Goal: Transaction & Acquisition: Purchase product/service

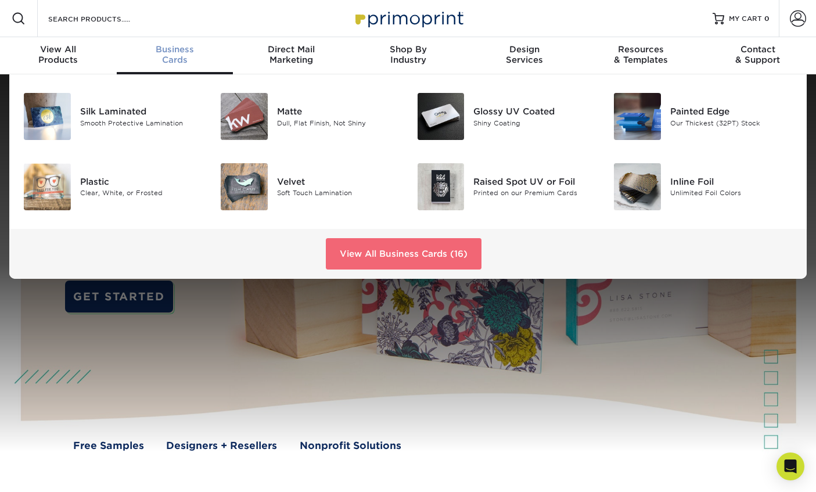
click at [341, 264] on link "View All Business Cards (16)" at bounding box center [404, 253] width 156 height 31
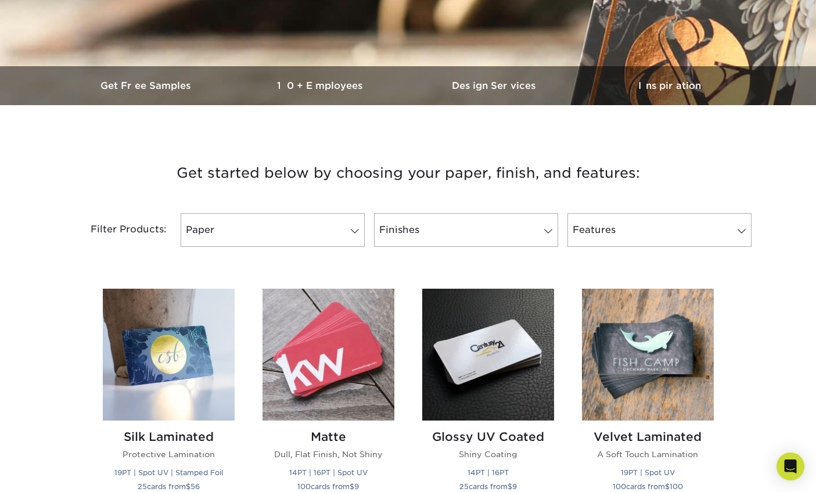
scroll to position [298, 0]
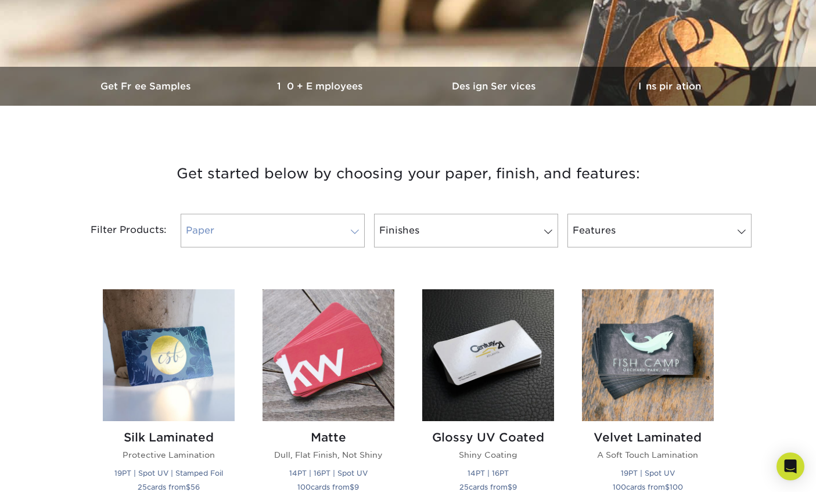
click at [323, 245] on link "Paper" at bounding box center [273, 231] width 184 height 34
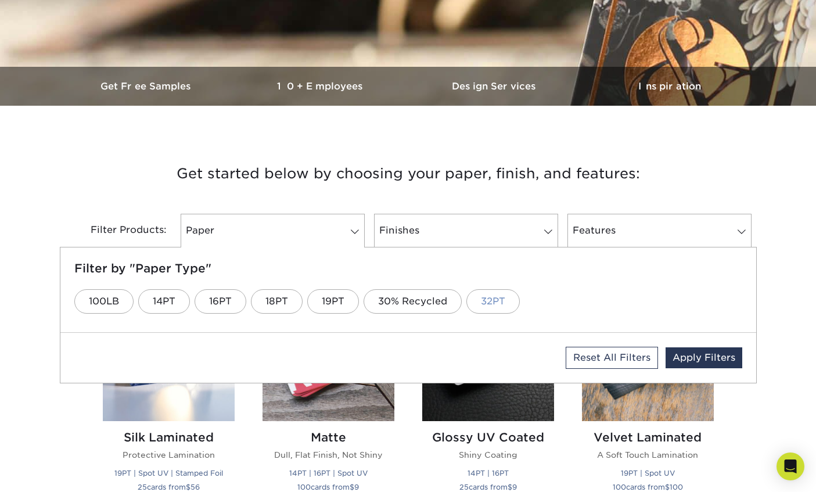
click at [488, 304] on link "32PT" at bounding box center [493, 301] width 53 height 24
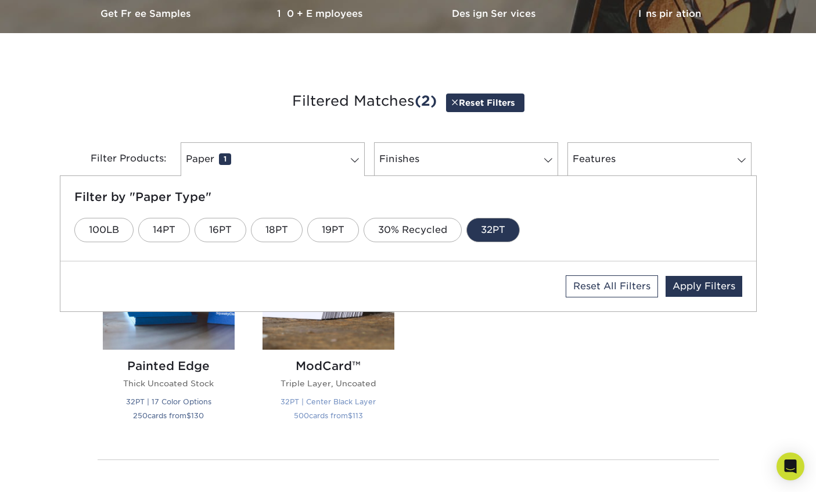
scroll to position [370, 0]
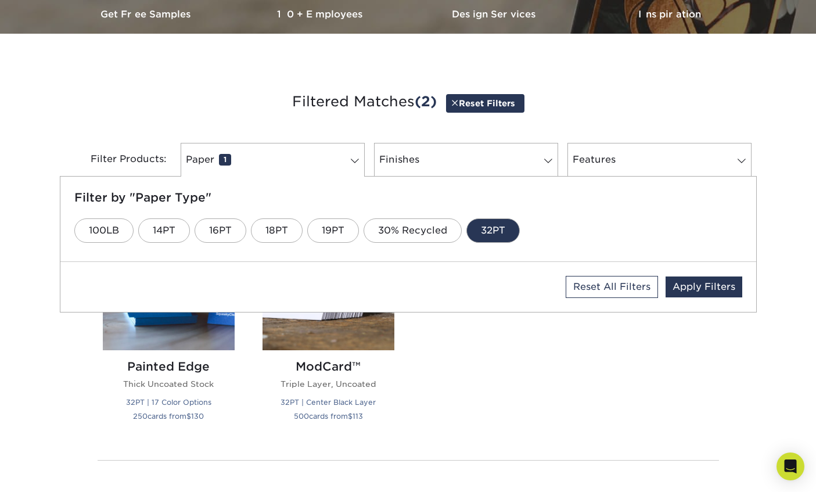
click at [432, 419] on div "Silk Laminated Protective Lamination 19PT | Spot UV | Stamped Foil 25 cards fro…" at bounding box center [408, 328] width 639 height 246
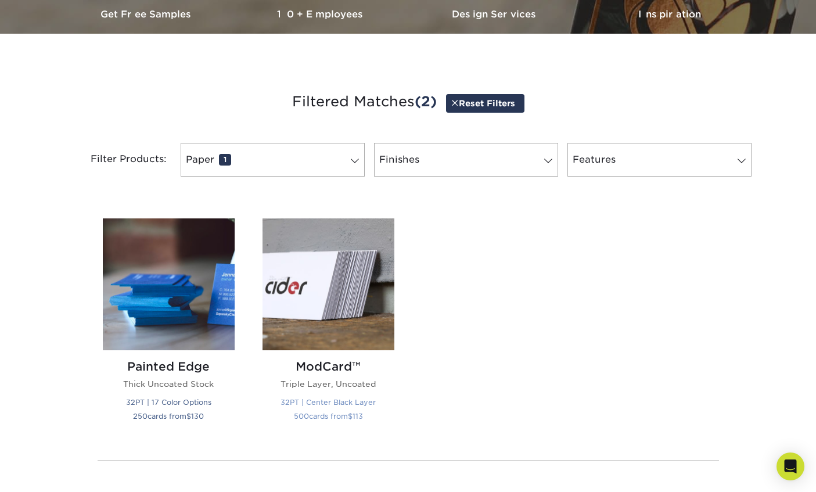
click at [337, 369] on h2 "ModCard™" at bounding box center [329, 367] width 132 height 14
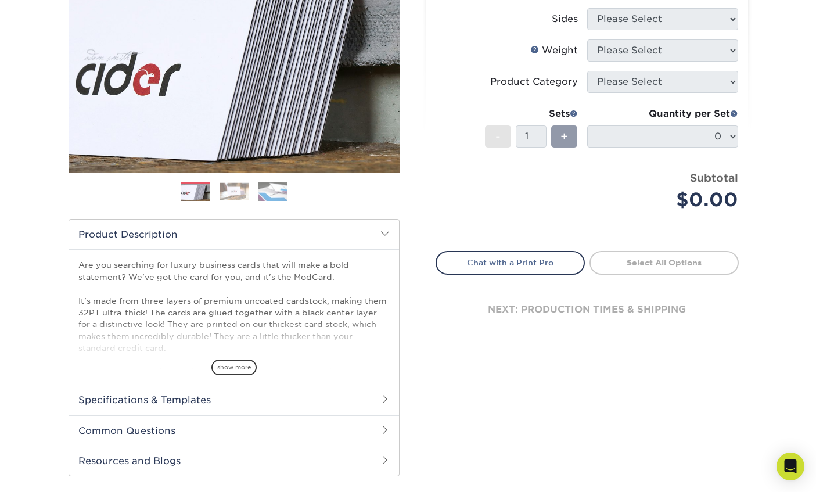
scroll to position [173, 0]
click at [223, 364] on span "show more" at bounding box center [234, 367] width 45 height 16
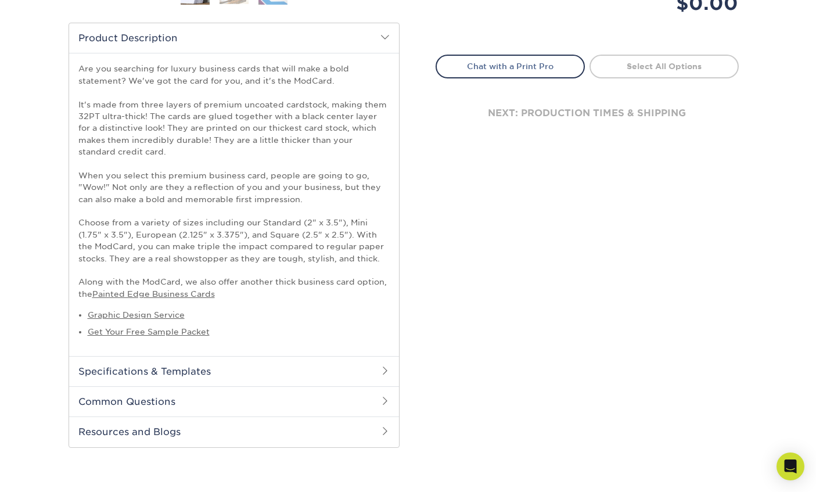
scroll to position [368, 0]
click at [226, 369] on h2 "Specifications & Templates" at bounding box center [234, 372] width 330 height 30
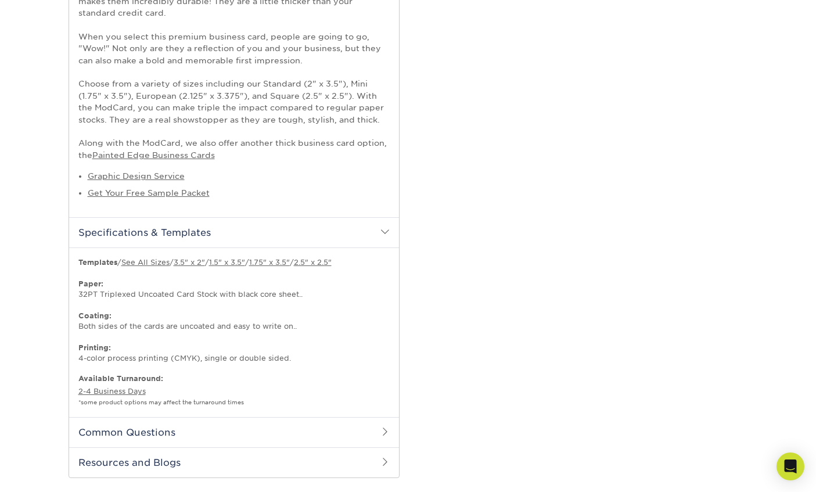
scroll to position [511, 0]
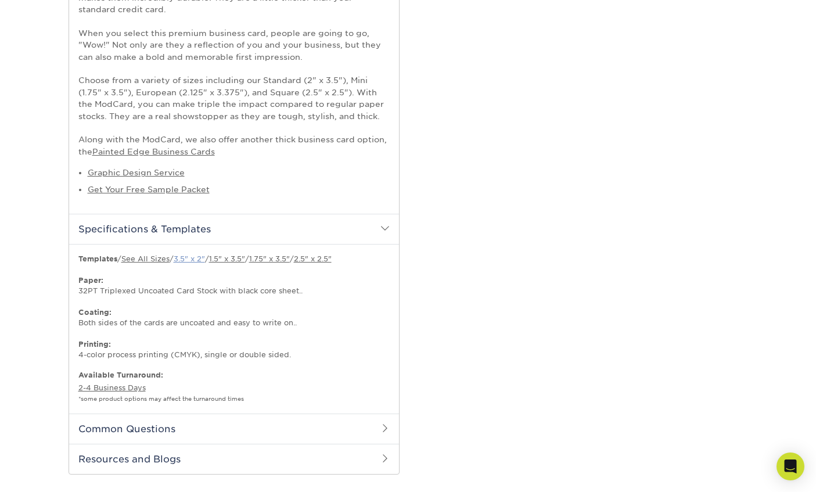
click at [189, 260] on link "3.5" x 2"" at bounding box center [189, 259] width 31 height 9
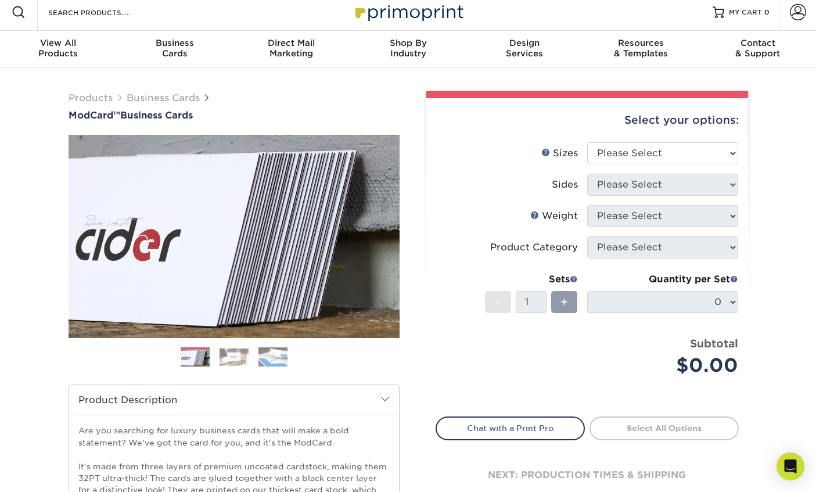
scroll to position [0, 0]
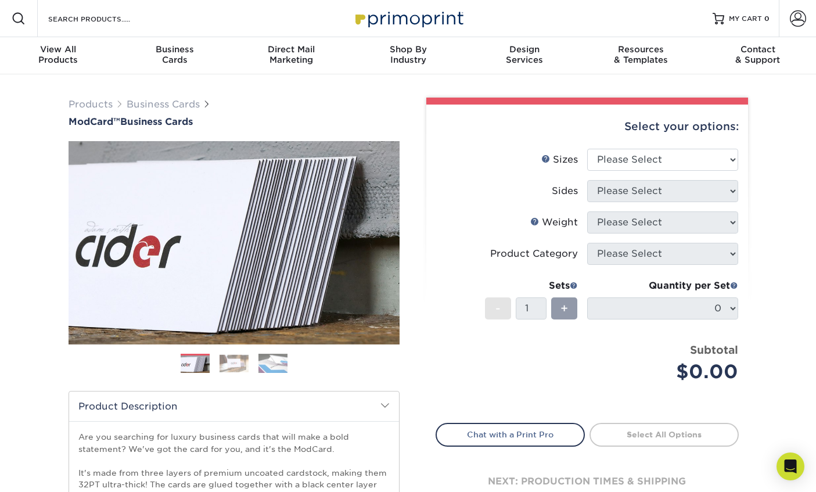
click at [235, 367] on img at bounding box center [234, 363] width 29 height 18
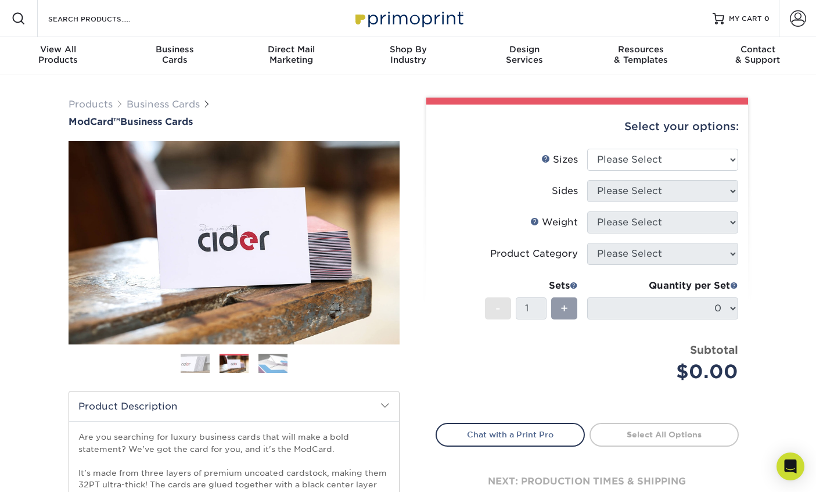
click at [276, 366] on img at bounding box center [273, 363] width 29 height 20
